Goal: Task Accomplishment & Management: Use online tool/utility

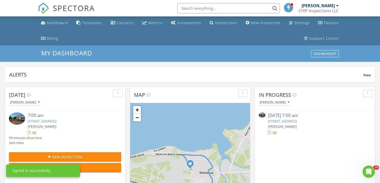
scroll to position [0, 0]
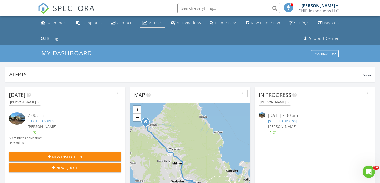
click at [144, 26] on link "Metrics" at bounding box center [152, 22] width 24 height 9
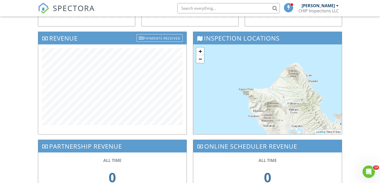
scroll to position [206, 0]
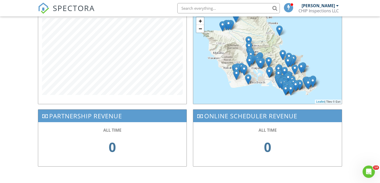
click at [192, 106] on div "Inspection Locations + − Leaflet | Tiles © Esri" at bounding box center [267, 55] width 155 height 108
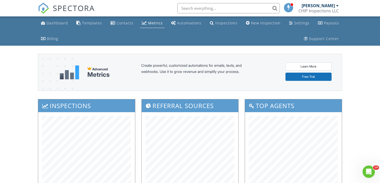
scroll to position [0, 0]
click at [55, 23] on div "Dashboard" at bounding box center [57, 23] width 21 height 5
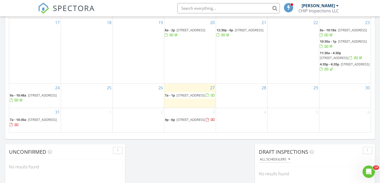
scroll to position [364, 0]
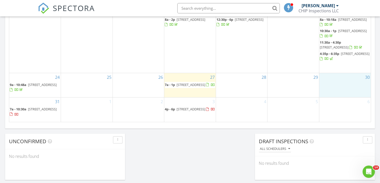
click at [342, 83] on div "30" at bounding box center [345, 85] width 52 height 24
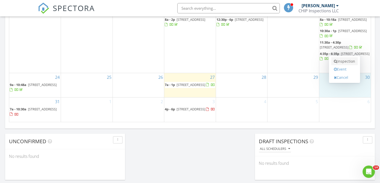
click at [339, 63] on link "Inspection" at bounding box center [345, 61] width 26 height 8
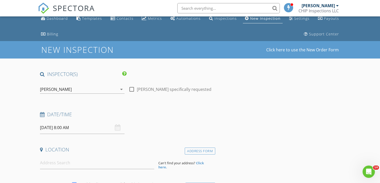
scroll to position [5, 0]
click at [43, 9] on img at bounding box center [43, 8] width 11 height 11
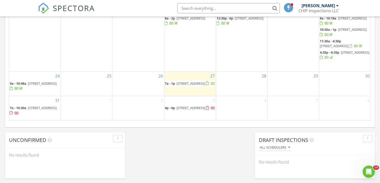
scroll to position [385, 0]
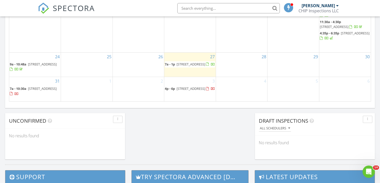
click at [182, 65] on span "1242 16th Ave, Honolulu 96816" at bounding box center [191, 64] width 29 height 5
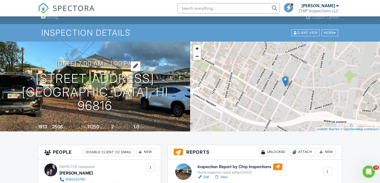
scroll to position [40, 0]
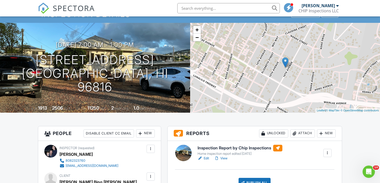
click at [224, 158] on link "View" at bounding box center [220, 158] width 13 height 5
